Goal: Transaction & Acquisition: Purchase product/service

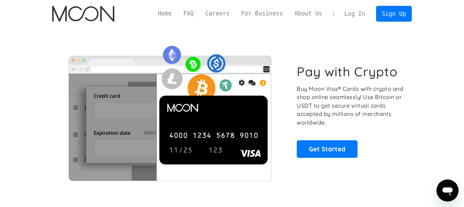
click at [350, 14] on link "Log In" at bounding box center [355, 13] width 32 height 15
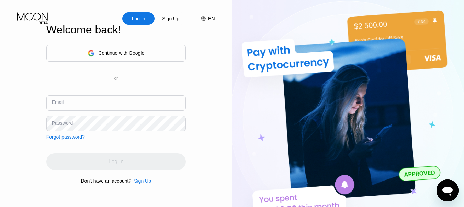
click at [73, 100] on input "text" at bounding box center [116, 102] width 140 height 15
click at [120, 100] on input "[PERSON_NAME].tank" at bounding box center [116, 102] width 140 height 15
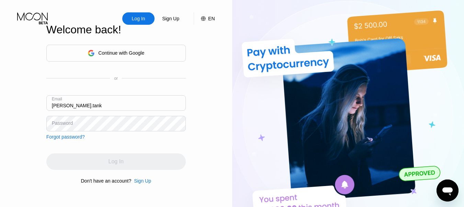
paste input "[EMAIL_ADDRESS][DOMAIN_NAME]"
type input "[PERSON_NAME][EMAIL_ADDRESS][DOMAIN_NAME]"
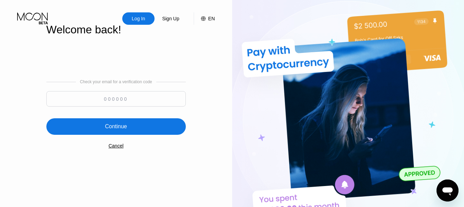
click at [124, 100] on input at bounding box center [116, 98] width 140 height 15
paste input "714816"
type input "714816"
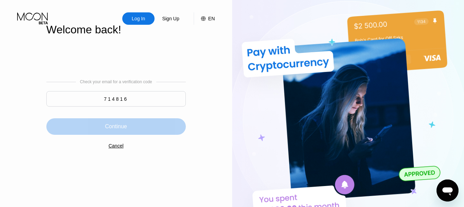
click at [145, 128] on div "Continue" at bounding box center [116, 126] width 140 height 16
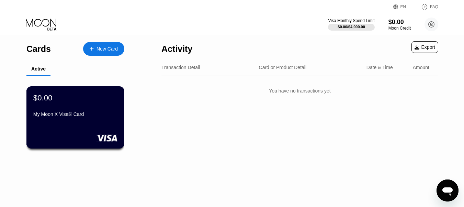
click at [98, 106] on div "$0.00 My Moon X Visa® Card" at bounding box center [75, 106] width 84 height 26
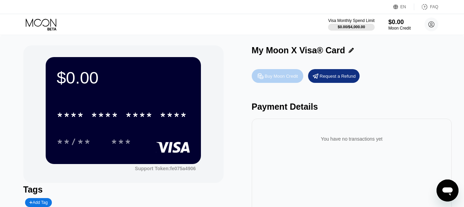
click at [284, 78] on div "Buy Moon Credit" at bounding box center [281, 76] width 33 height 6
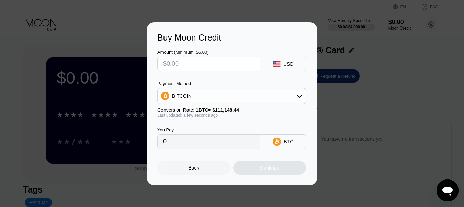
click at [278, 63] on rect at bounding box center [277, 63] width 8 height 5
click at [236, 66] on input "text" at bounding box center [208, 64] width 91 height 14
click at [292, 64] on div "USD" at bounding box center [288, 63] width 10 height 5
click at [218, 98] on div "BITCOIN" at bounding box center [232, 96] width 148 height 14
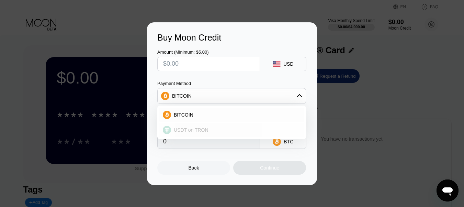
click at [203, 136] on div "USDT on TRON" at bounding box center [231, 130] width 145 height 14
type input "0.00"
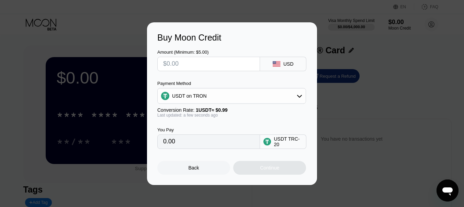
click at [206, 65] on input "text" at bounding box center [208, 64] width 91 height 14
click at [280, 64] on icon at bounding box center [277, 63] width 8 height 5
click at [288, 64] on div "USD" at bounding box center [288, 63] width 10 height 5
click at [222, 69] on input "text" at bounding box center [208, 64] width 91 height 14
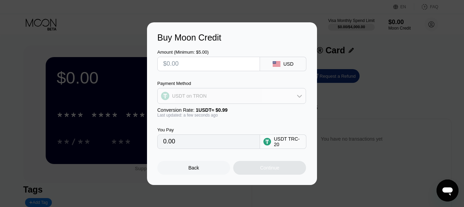
click at [223, 96] on div "USDT on TRON" at bounding box center [232, 96] width 148 height 14
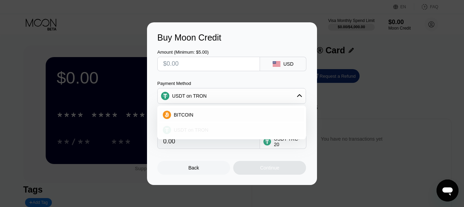
click at [201, 130] on span "USDT on TRON" at bounding box center [191, 129] width 35 height 5
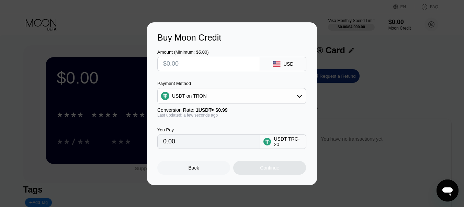
click at [174, 57] on input "text" at bounding box center [208, 64] width 91 height 14
type input "$10"
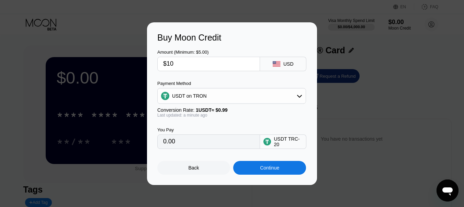
type input "10.10"
click at [198, 141] on input "10.10" at bounding box center [208, 142] width 91 height 14
drag, startPoint x: 198, startPoint y: 141, endPoint x: 160, endPoint y: 142, distance: 37.5
click at [160, 142] on div "10.10" at bounding box center [208, 141] width 103 height 14
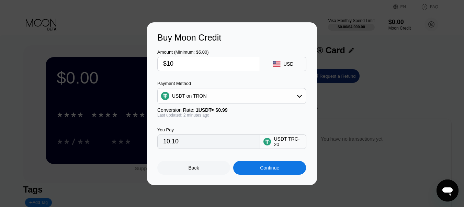
click at [282, 142] on div "USDT TRC-20" at bounding box center [288, 141] width 29 height 11
drag, startPoint x: 190, startPoint y: 65, endPoint x: 154, endPoint y: 62, distance: 35.5
click at [154, 62] on div "Buy Moon Credit Amount (Minimum: $5.00) $10 USD Payment Method USDT on TRON Con…" at bounding box center [232, 103] width 170 height 163
type input "$19"
type input "19.19"
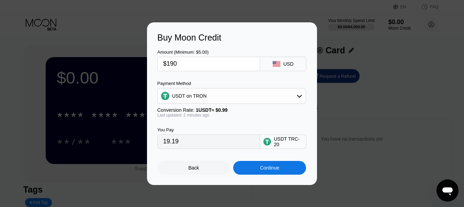
type input "$1905"
type input "1924.24"
type input "$190"
type input "191.92"
type input "$19"
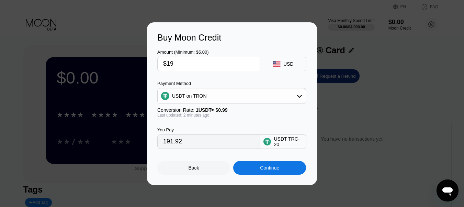
type input "19.19"
type input "$19.5"
type input "19.70"
type input "$19."
type input "19.19"
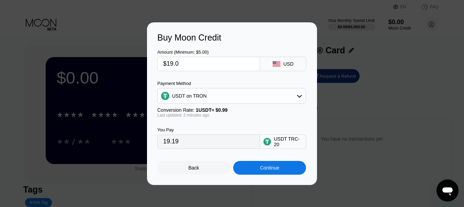
type input "$19.02"
type input "19.21"
type input "$19.0"
type input "19.19"
type input "$19.03"
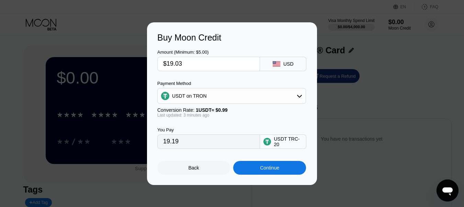
type input "19.22"
click at [195, 60] on input "$19.03" at bounding box center [208, 64] width 91 height 14
type input "$19.04"
type input "19.23"
type input "$19.05"
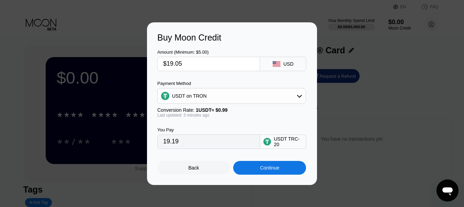
type input "19.24"
type input "$19.0"
type input "19.19"
type input "$19.08"
type input "19.27"
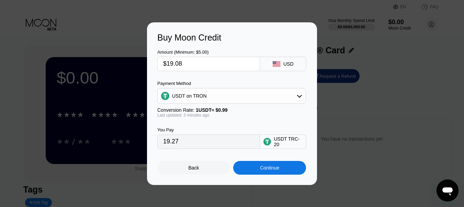
type input "$19.0"
type input "19.19"
type input "$19.1"
type input "19.29"
type input "$19.15"
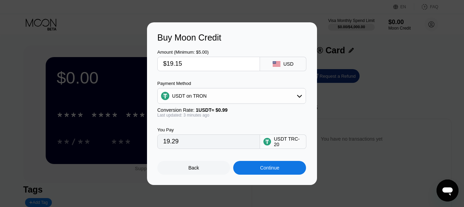
type input "19.34"
click at [236, 66] on input "$19.15" at bounding box center [208, 64] width 91 height 14
type input "$19."
type input "19.19"
type input "$1"
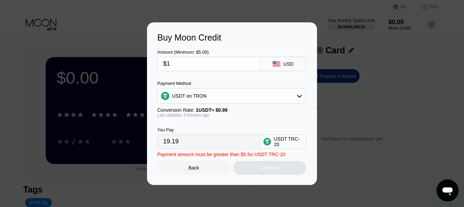
type input "1.01"
type input "$17"
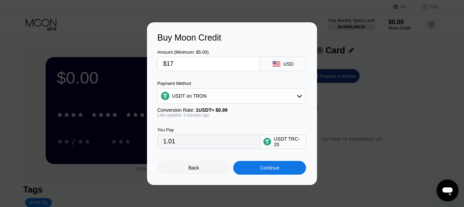
type input "17.17"
type input "$1"
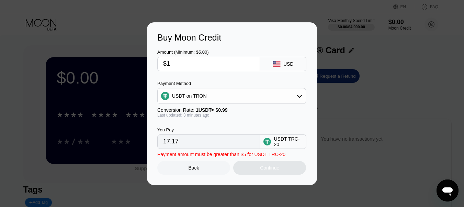
type input "1.01"
type input "$15"
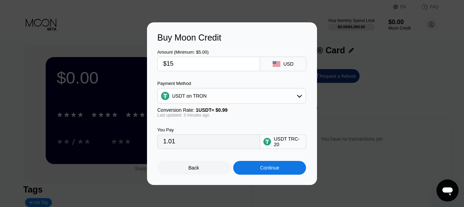
type input "15.15"
type input "$1"
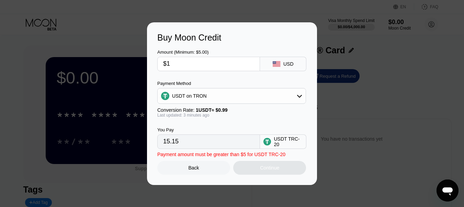
type input "1.01"
type input "$11"
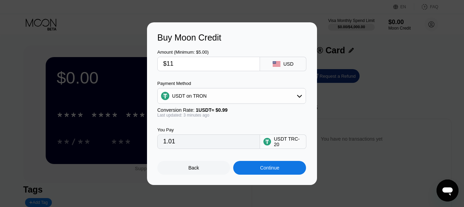
type input "11.11"
type input "$117"
type input "118.18"
type input "$1"
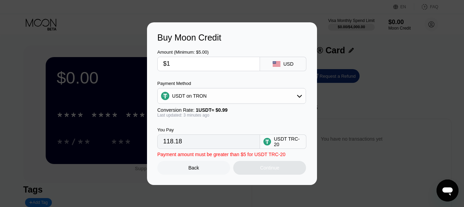
type input "1.01"
type input "$17"
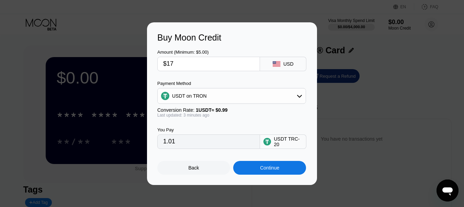
type input "17.17"
type input "$1"
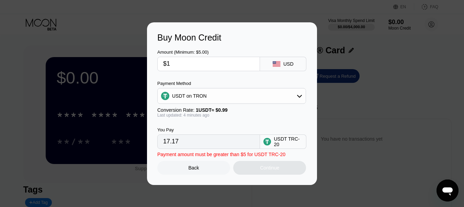
type input "1.01"
type input "$16"
type input "16.16"
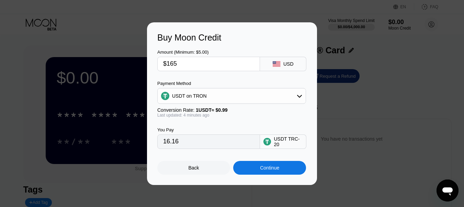
type input "$1650"
type input "1666.67"
type input "$16"
type input "16.16"
type input "$16.50"
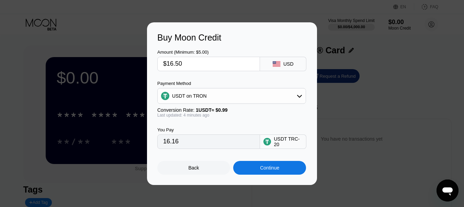
type input "16.67"
type input "$16."
type input "16.16"
type input "$16"
click at [170, 140] on input "16.16" at bounding box center [208, 142] width 91 height 14
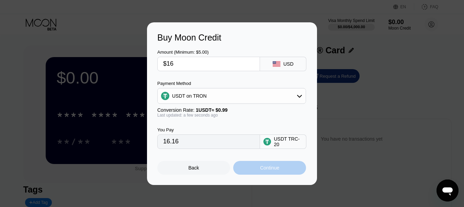
click at [258, 169] on div "Continue" at bounding box center [269, 168] width 73 height 14
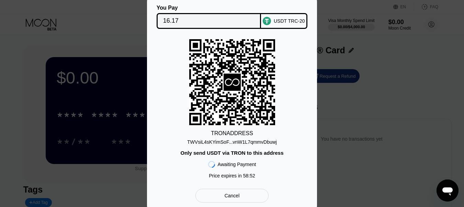
click at [245, 139] on div "TWVsiL4sKYimSoF...vnW1L7qmmvDbuwj" at bounding box center [232, 141] width 90 height 5
drag, startPoint x: 229, startPoint y: 67, endPoint x: 194, endPoint y: 73, distance: 35.1
click at [194, 73] on rect at bounding box center [232, 82] width 86 height 86
click at [213, 141] on div "TWVsiL4sKYimSoF...vnW1L7qmmvDbuwj" at bounding box center [232, 141] width 90 height 5
click at [232, 197] on div "Cancel" at bounding box center [232, 195] width 15 height 6
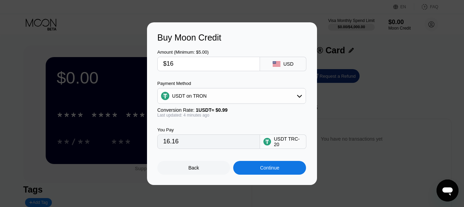
click at [187, 62] on input "$16" at bounding box center [208, 64] width 91 height 14
type input "$1"
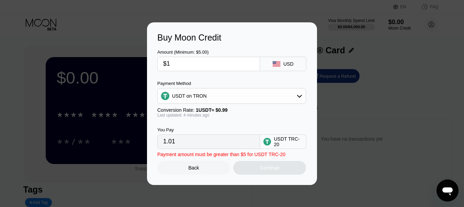
type input "1.01"
type input "$19"
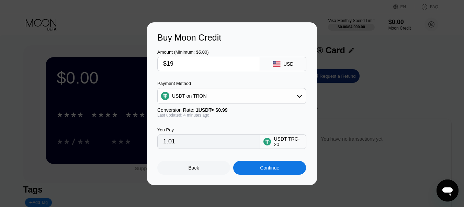
type input "19.19"
type input "$1930"
type input "1949.49"
type input "$193"
type input "194.95"
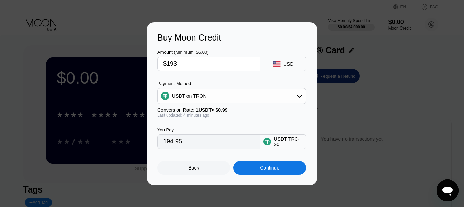
type input "$19"
type input "19.19"
type input "$19.30"
type input "19.49"
type input "$19."
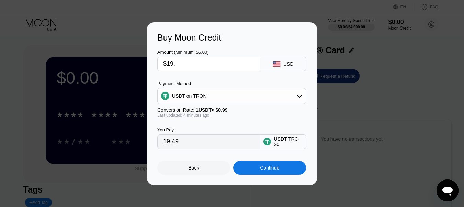
type input "19.19"
type input "$19.25"
type input "19.44"
type input "$19.2"
type input "19.39"
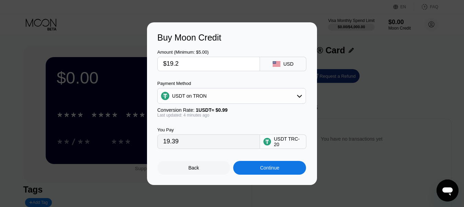
type input "$19."
type input "19.19"
type input "$19.5"
type input "19.70"
type input "$19."
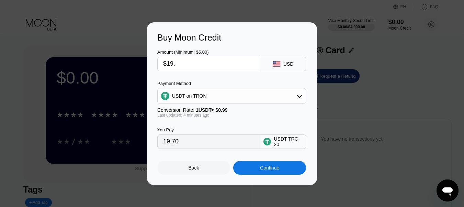
type input "19.19"
type input "$19.15"
type input "19.34"
type input "$19.1"
type input "19.29"
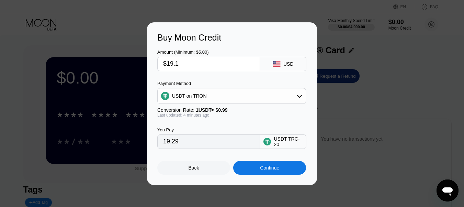
type input "$19.16"
type input "19.35"
type input "$19.17"
type input "19.36"
type input "$19.1"
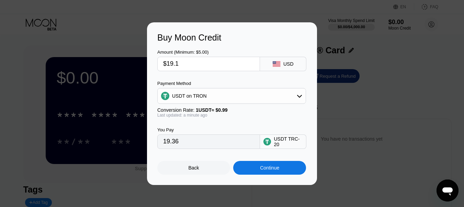
type input "19.29"
type input "$19.16"
type input "19.35"
type input "$19.16"
click at [276, 63] on icon at bounding box center [277, 63] width 8 height 5
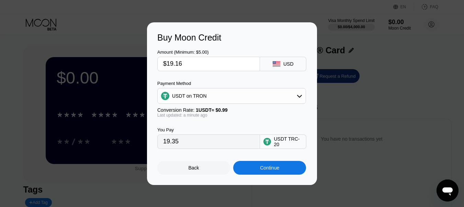
click at [286, 63] on div "USD" at bounding box center [288, 63] width 10 height 5
click at [279, 75] on div "Amount (Minimum: $5.00) $19.16 USD Payment Method USDT on TRON Conversion Rate:…" at bounding box center [231, 96] width 149 height 106
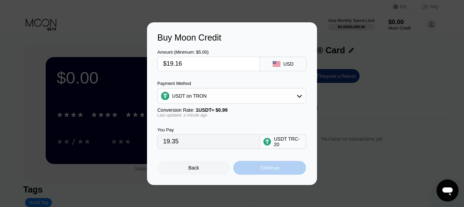
click at [265, 169] on div "Continue" at bounding box center [269, 167] width 19 height 5
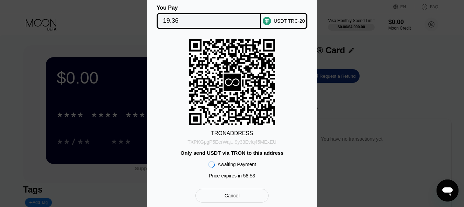
click at [242, 141] on div "TXPKGpgP5EerWaj...9y33Evfq45MExEU" at bounding box center [232, 141] width 89 height 5
click at [230, 143] on div "TXPKGpgP5EerWaj...9y33Evfq45MExEU" at bounding box center [232, 141] width 89 height 5
drag, startPoint x: 285, startPoint y: 38, endPoint x: 289, endPoint y: 52, distance: 14.0
click at [289, 52] on div "You Pay 19.36 USDT TRC-20 TRON ADDRESS TXPKGpgP5EerWaj...9y33Evfq45MExEU Only s…" at bounding box center [231, 104] width 149 height 198
click at [303, 53] on div "TRON ADDRESS TXPKGpgP5EerWaj...9y33Evfq45MExEU Only send USDT via TRON to this …" at bounding box center [231, 110] width 149 height 143
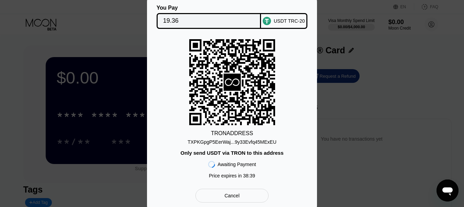
click at [373, 73] on div "You Pay 19.36 USDT TRC-20 TRON ADDRESS TXPKGpgP5EerWaj...9y33Evfq45MExEU Only s…" at bounding box center [232, 104] width 464 height 218
click at [90, 60] on div "You Pay 19.36 USDT TRC-20 TRON ADDRESS TXPKGpgP5EerWaj...9y33Evfq45MExEU Only s…" at bounding box center [232, 104] width 464 height 218
click at [343, 75] on div "You Pay 19.36 USDT TRC-20 TRON ADDRESS TXPKGpgP5EerWaj...9y33Evfq45MExEU Only s…" at bounding box center [232, 104] width 464 height 218
click at [375, 69] on div "You Pay 19.36 USDT TRC-20 TRON ADDRESS TXPKGpgP5EerWaj...9y33Evfq45MExEU Only s…" at bounding box center [232, 104] width 464 height 218
click at [342, 20] on div "You Pay 19.36 USDT TRC-20 TRON ADDRESS TXPKGpgP5EerWaj...9y33Evfq45MExEU Only s…" at bounding box center [232, 104] width 464 height 218
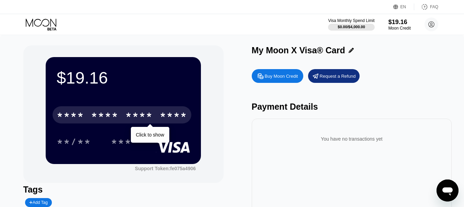
click at [178, 120] on div "****" at bounding box center [173, 115] width 27 height 11
click at [128, 117] on div "* * * *" at bounding box center [138, 115] width 27 height 11
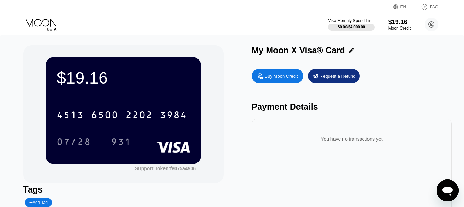
drag, startPoint x: 22, startPoint y: 91, endPoint x: 9, endPoint y: 93, distance: 13.5
click at [9, 93] on div "$19.16 4513 6500 2202 3984 07/28 931 Support Token: fe075a4906 Tags Add Tag Mar…" at bounding box center [232, 145] width 464 height 221
click at [9, 58] on div "$19.16 4513 6500 2202 3984 07/28 931 Support Token: fe075a4906 Tags Add Tag Mar…" at bounding box center [232, 145] width 464 height 221
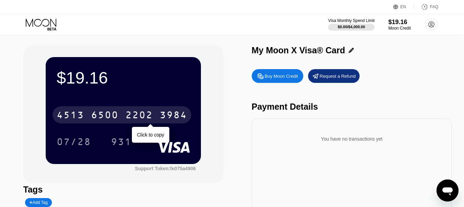
click at [132, 116] on div "2202" at bounding box center [138, 115] width 27 height 11
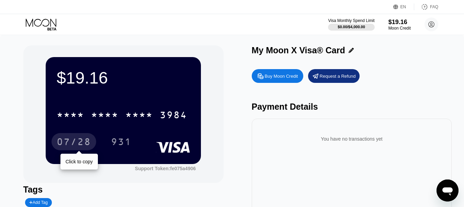
click at [73, 147] on div "07/28" at bounding box center [74, 142] width 34 height 11
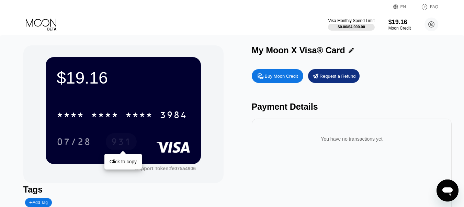
click at [120, 143] on div "931" at bounding box center [121, 142] width 21 height 11
click at [225, 70] on div "$19.16 * * * * * * * * * * * * 3984 07/28 931 Support Token: fe075a4906 Tags Ad…" at bounding box center [232, 141] width 418 height 193
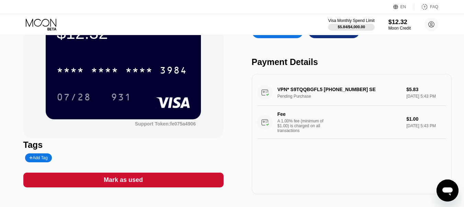
scroll to position [42, 0]
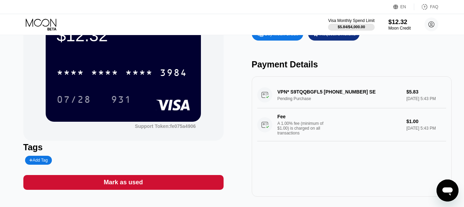
click at [334, 92] on div "VPN* S9TQQBGFL5 +46708839830 SE Pending Purchase $5.83 Aug 21, 2025 5:43 PM Fee…" at bounding box center [351, 111] width 189 height 59
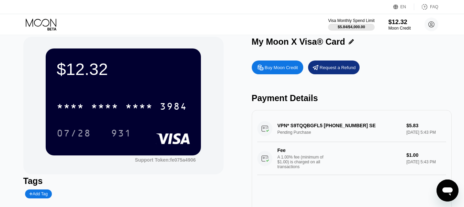
scroll to position [13, 0]
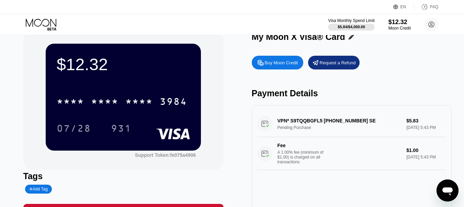
click at [264, 123] on div "VPN* S9TQQBGFL5 +46708839830 SE Pending Purchase $5.83 Aug 21, 2025 5:43 PM Fee…" at bounding box center [351, 140] width 189 height 59
click at [305, 122] on div "VPN* S9TQQBGFL5 +46708839830 SE Pending Purchase $5.83 Aug 21, 2025 5:43 PM Fee…" at bounding box center [351, 140] width 189 height 59
click at [227, 107] on div "$12.32 * * * * * * * * * * * * 3984 07/28 931 Support Token: fe075a4906 Tags Ad…" at bounding box center [232, 128] width 418 height 193
